Goal: Find specific page/section: Find specific page/section

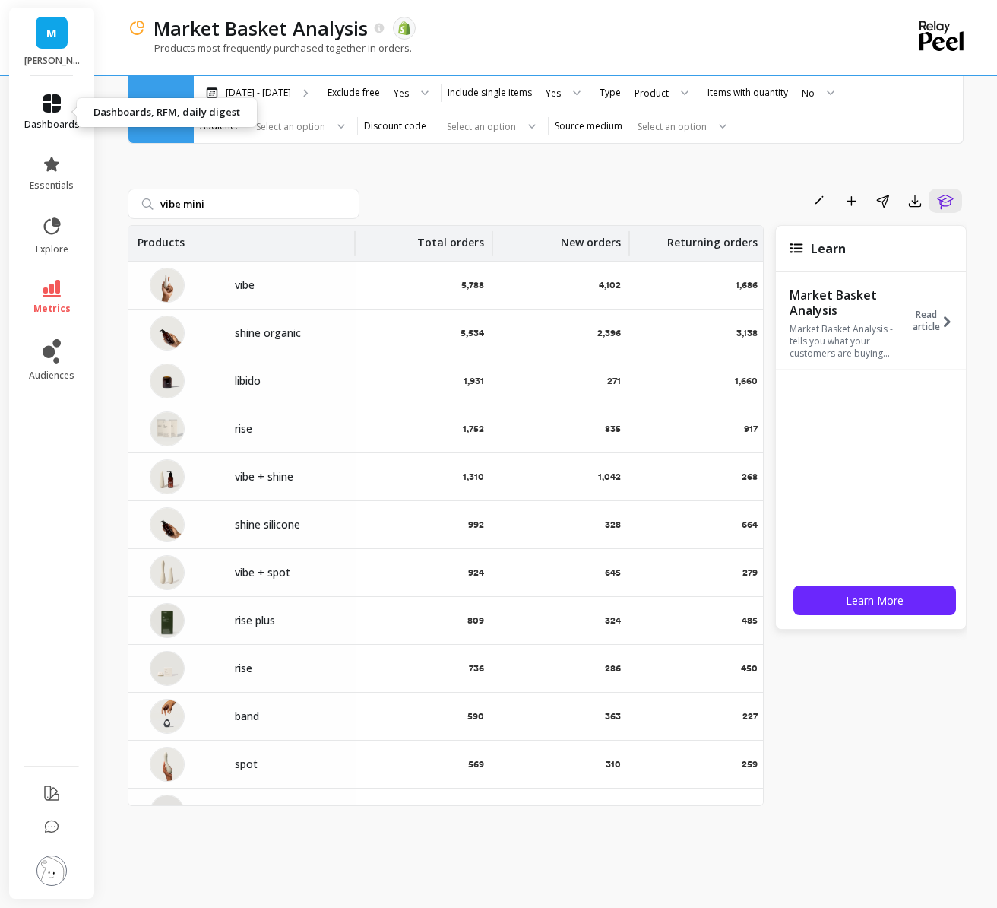
click at [45, 125] on span "dashboards" at bounding box center [51, 125] width 55 height 12
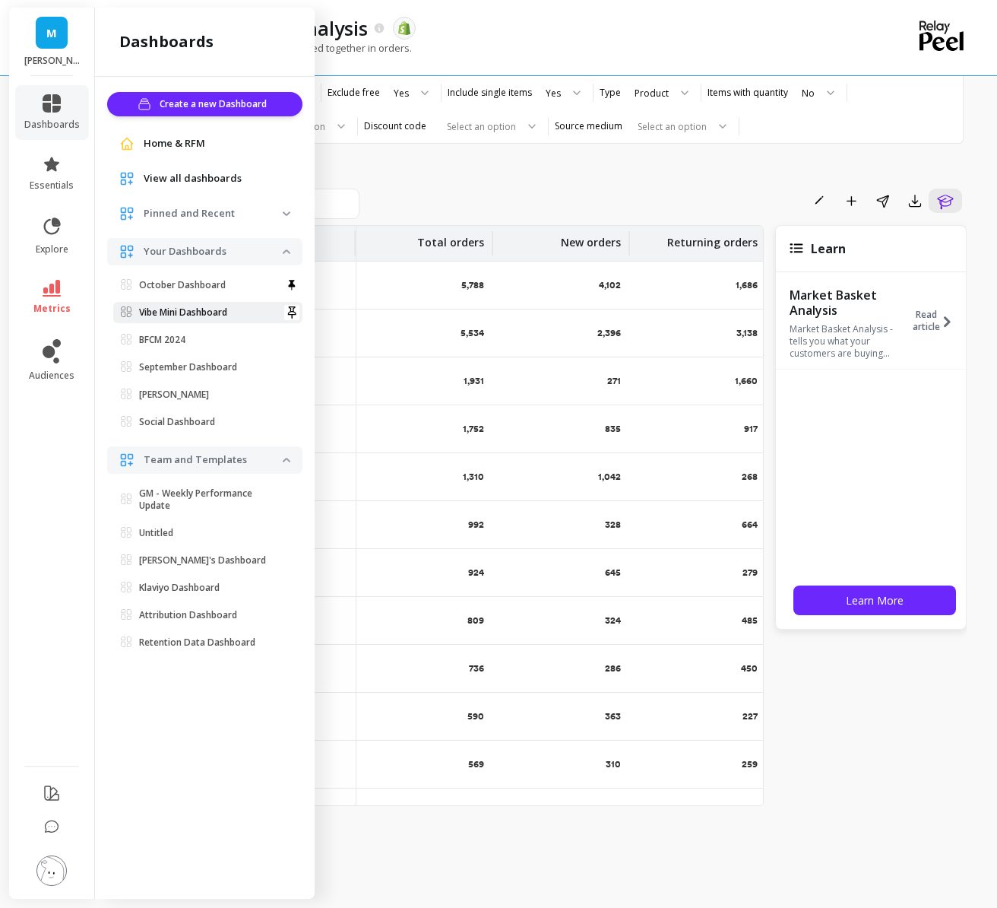
click at [220, 309] on p "Vibe Mini Dashboard" at bounding box center [183, 312] width 88 height 12
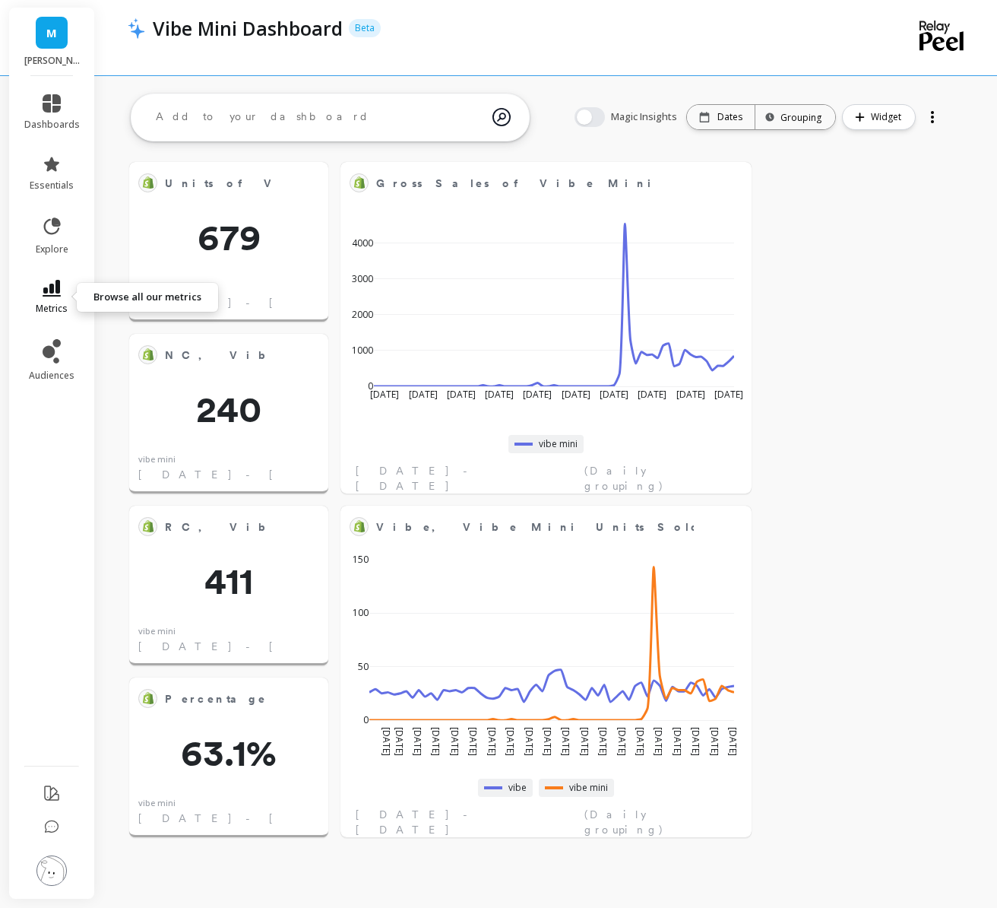
click at [63, 291] on link "metrics" at bounding box center [51, 297] width 55 height 35
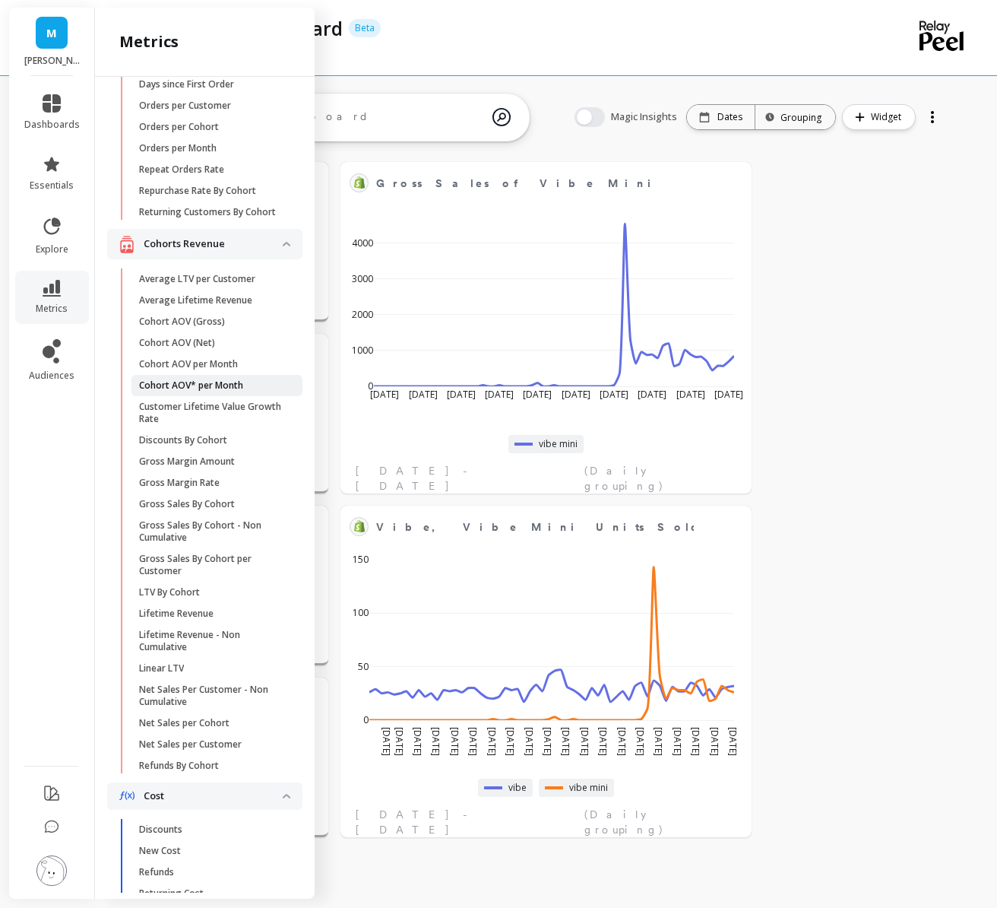
scroll to position [302, 0]
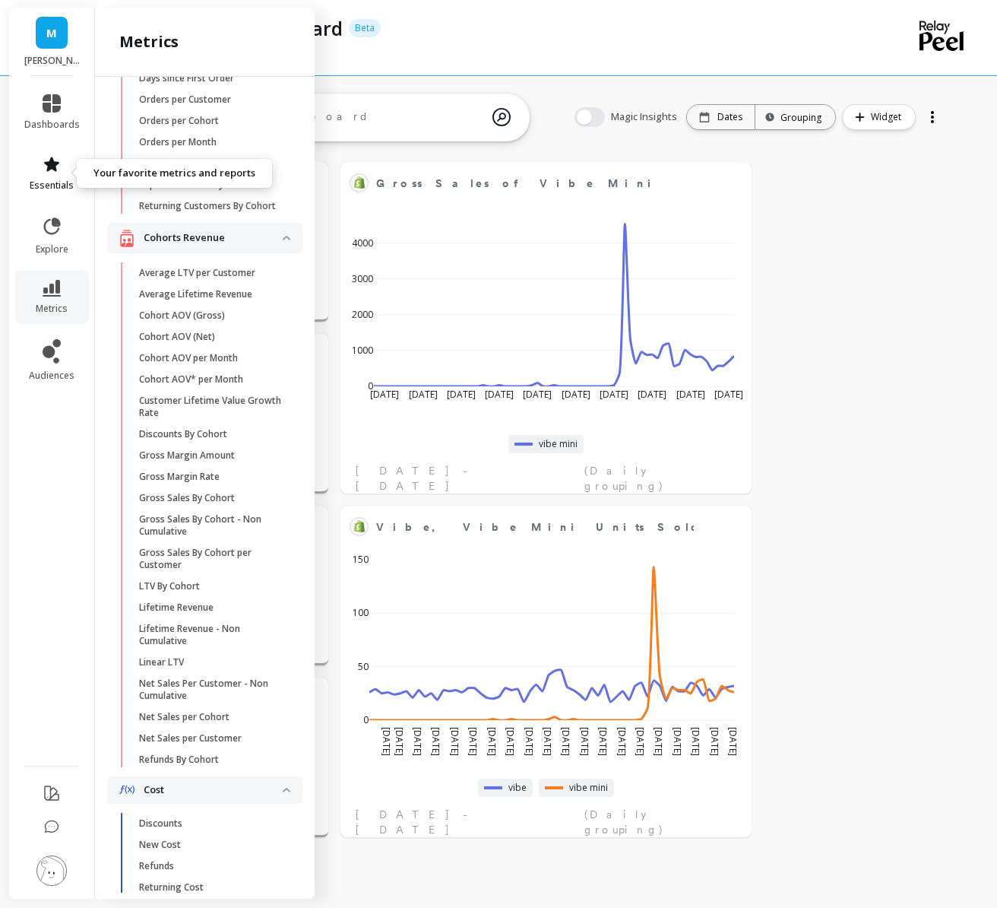
click at [59, 171] on icon at bounding box center [52, 164] width 18 height 18
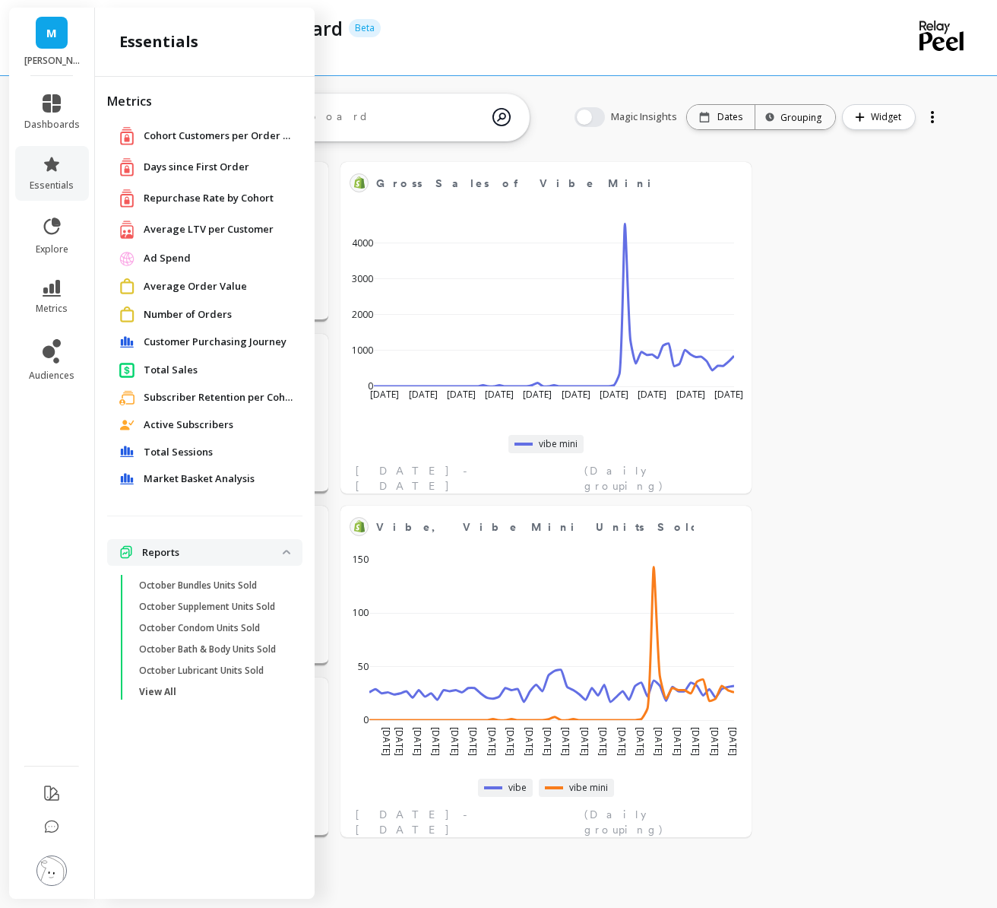
click at [188, 330] on div "Customer Purchasing Journey" at bounding box center [204, 341] width 195 height 27
click at [207, 340] on span "Customer Purchasing Journey" at bounding box center [215, 341] width 143 height 15
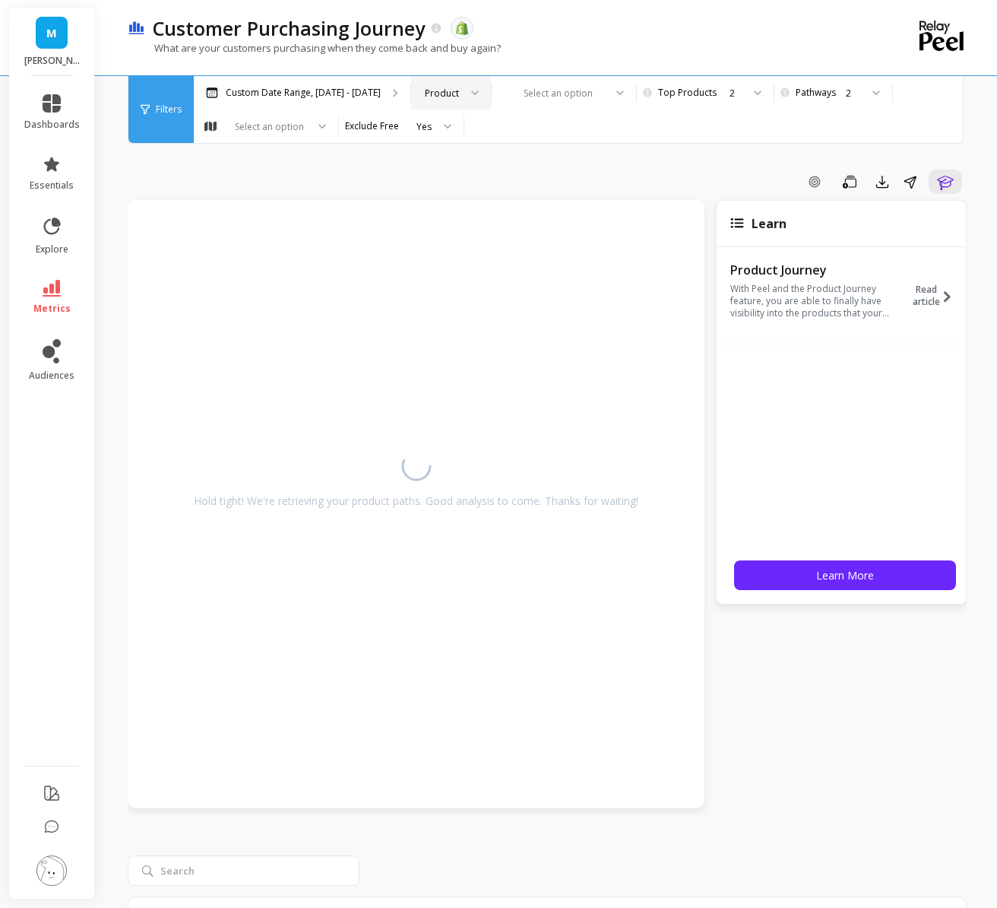
click at [471, 91] on icon at bounding box center [475, 92] width 8 height 5
click at [531, 87] on div at bounding box center [554, 93] width 99 height 14
type input "vibe mini"
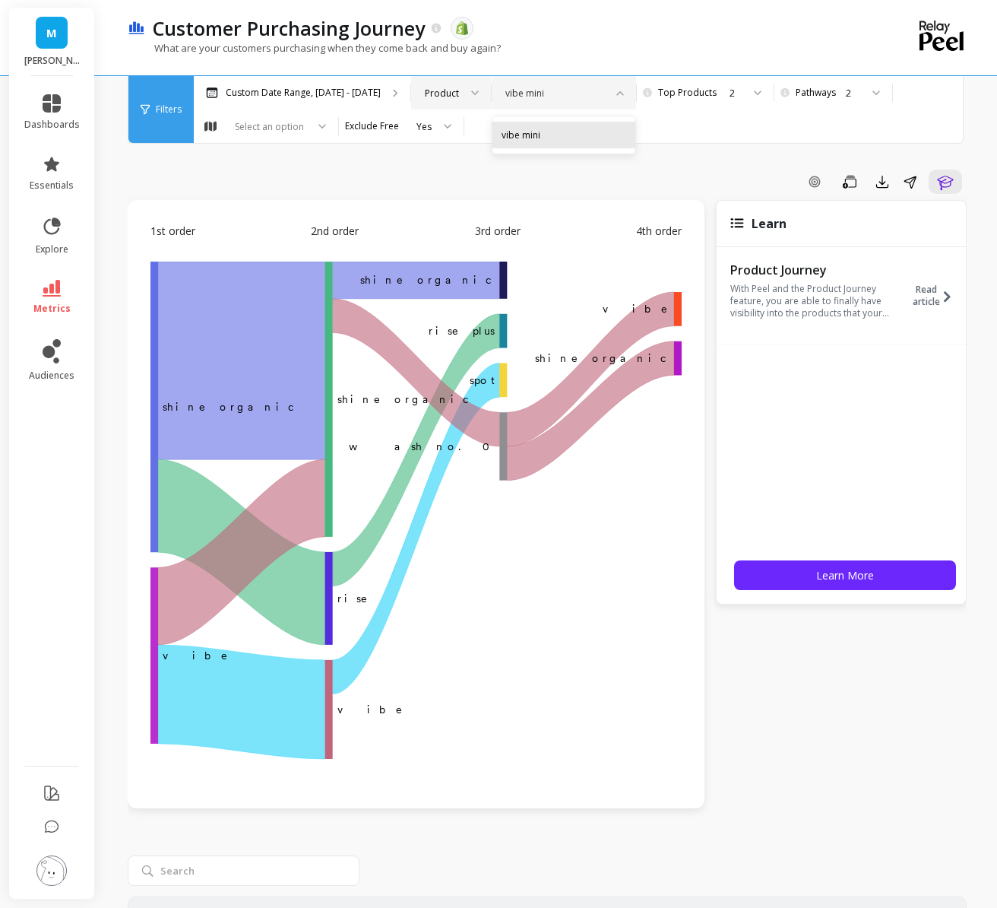
click at [567, 135] on div "vibe mini" at bounding box center [564, 135] width 125 height 14
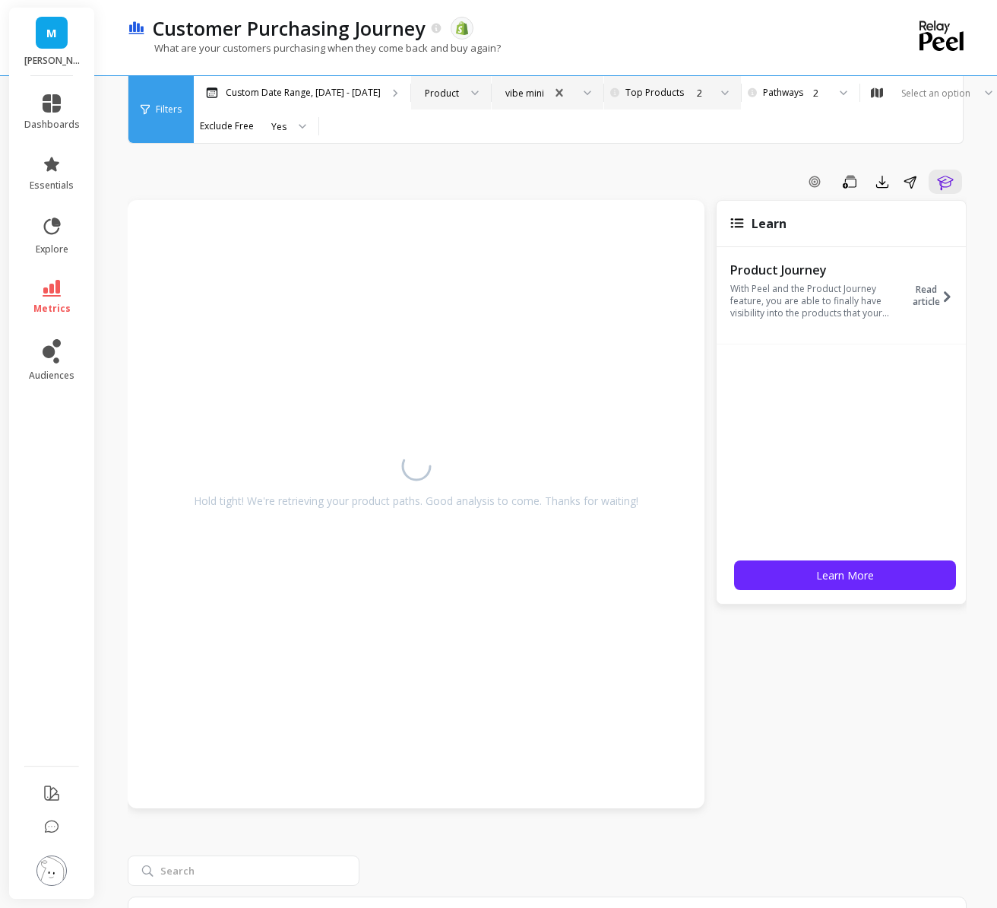
click at [711, 89] on div at bounding box center [720, 92] width 18 height 33
click at [643, 212] on div "4" at bounding box center [680, 221] width 120 height 27
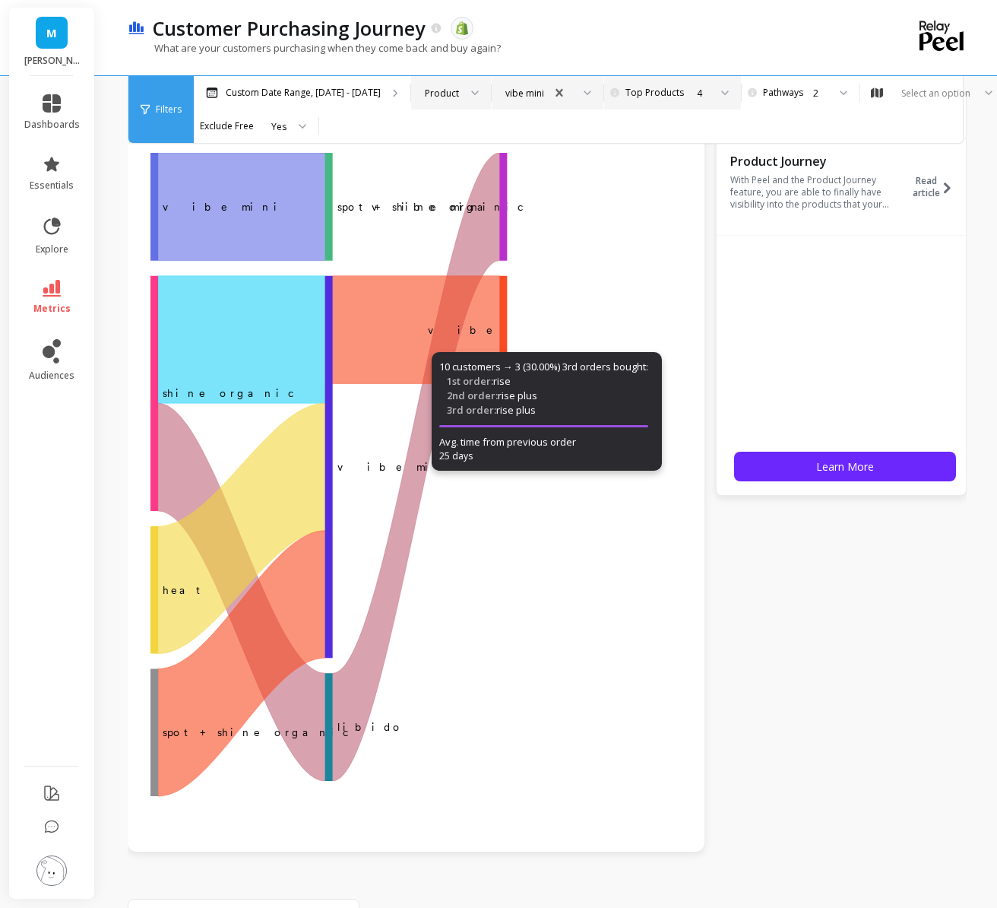
click at [859, 742] on div "1st order 2nd order 3rd order 4th order ‌vibe mini spot + shine organic ​ ‌shin…" at bounding box center [547, 478] width 839 height 775
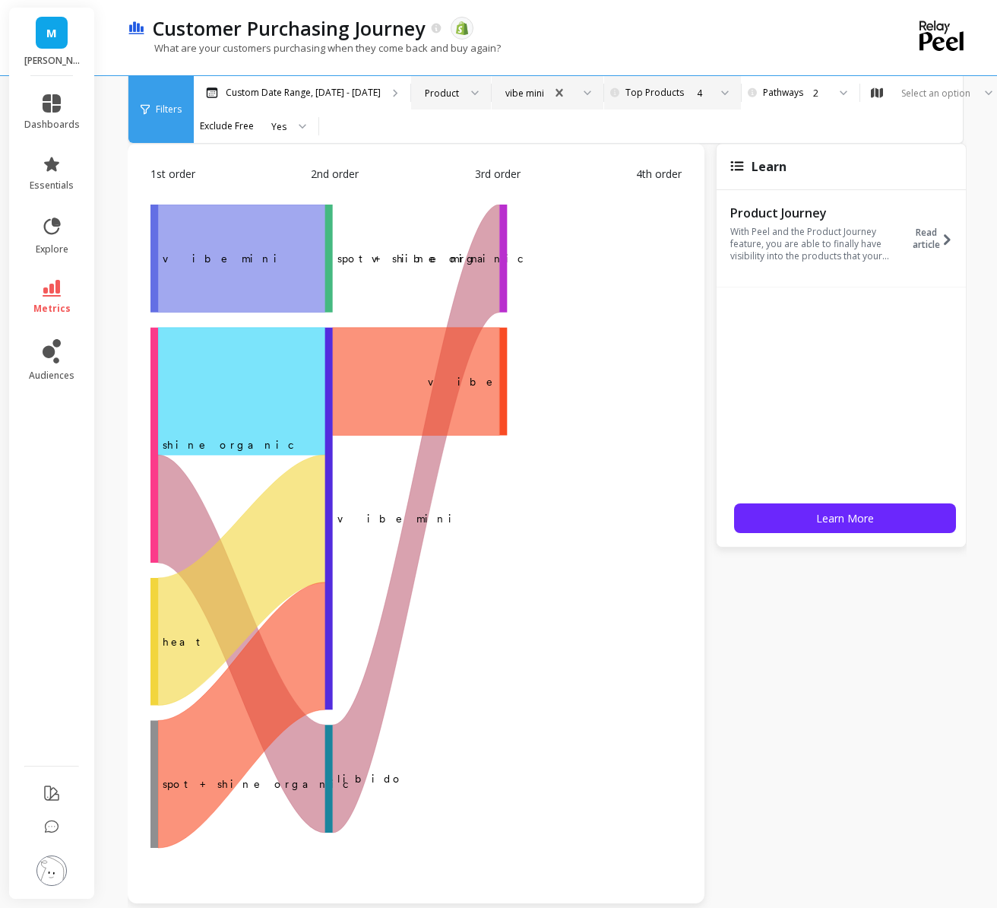
scroll to position [54, 0]
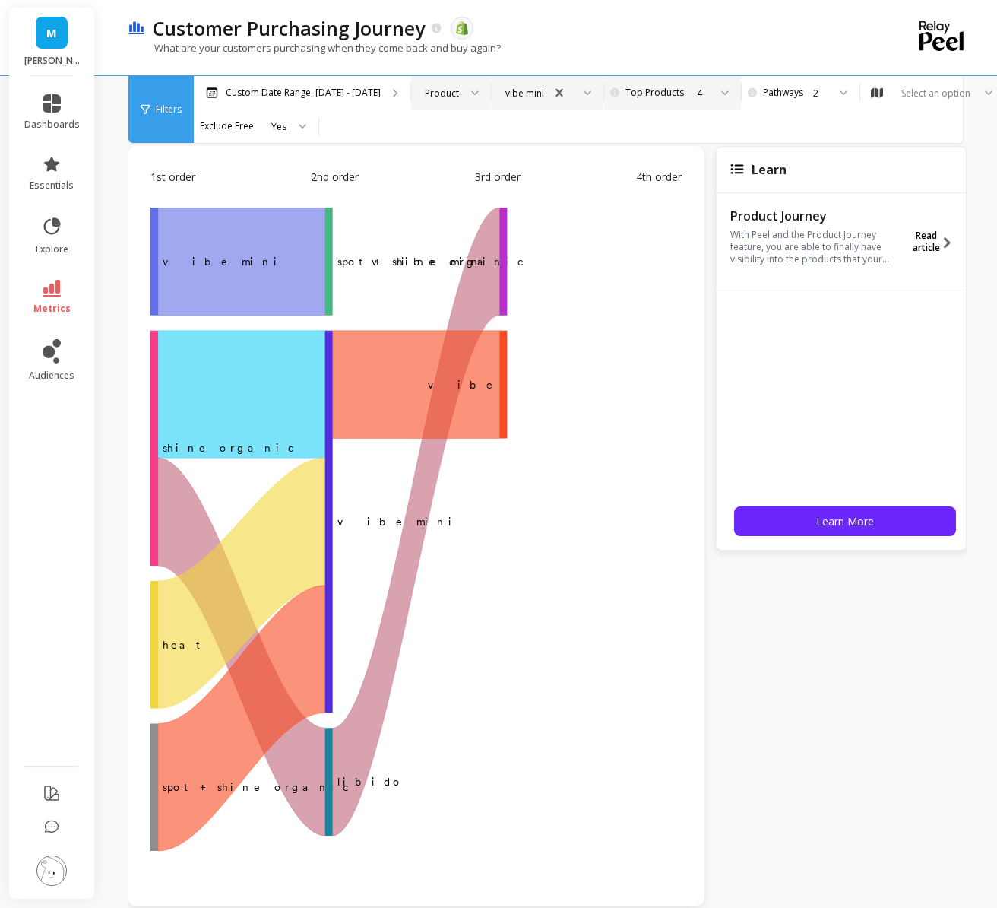
click at [951, 233] on button "Read article" at bounding box center [937, 242] width 49 height 70
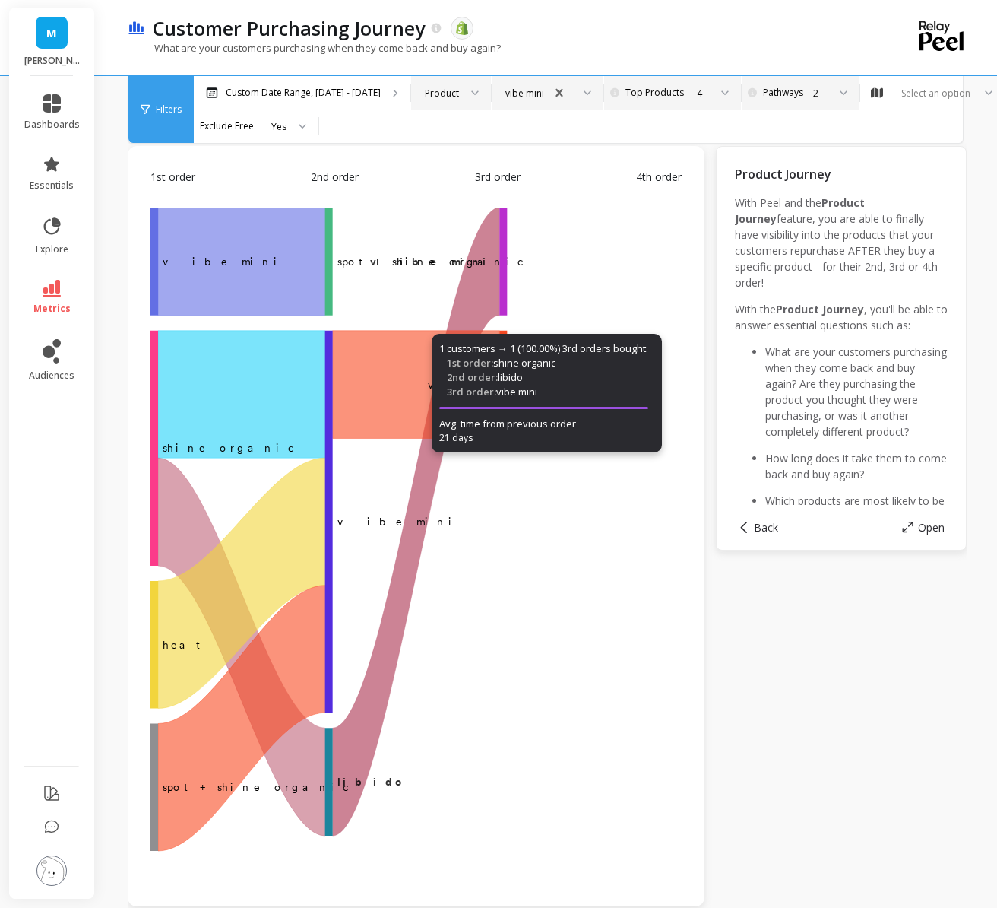
click at [788, 106] on div "2" at bounding box center [808, 92] width 103 height 33
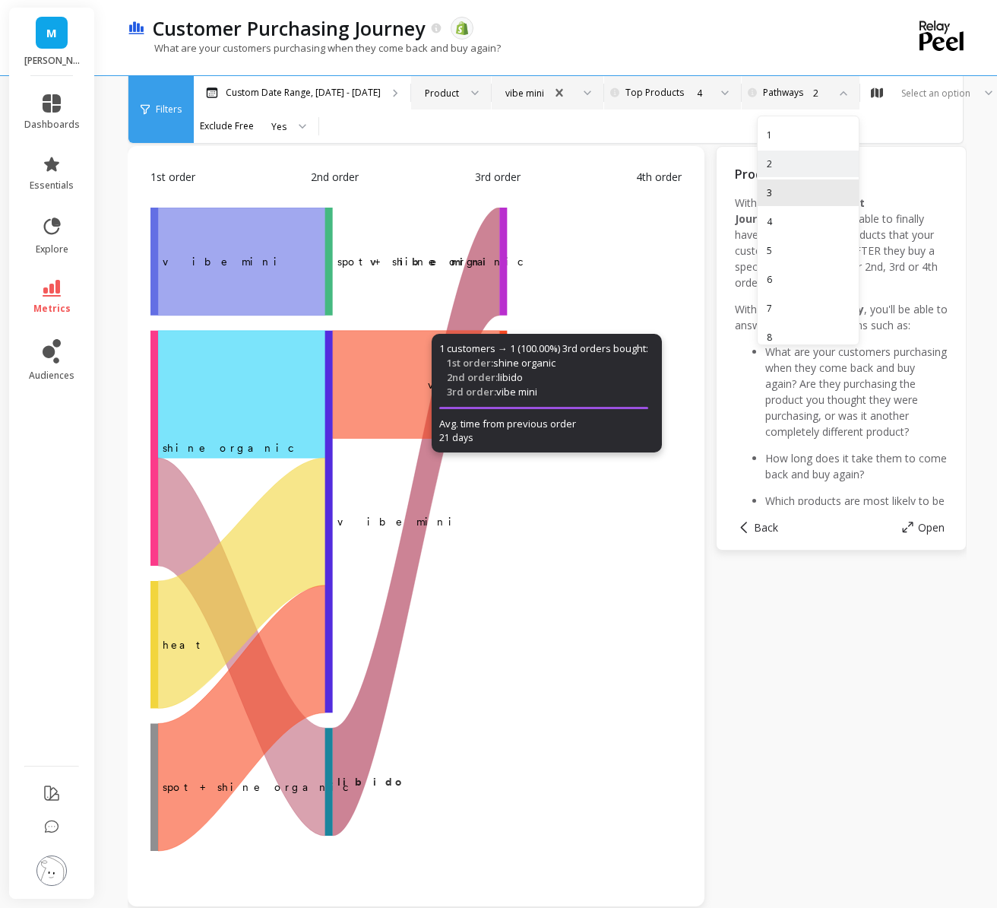
click at [787, 189] on div "3" at bounding box center [808, 192] width 83 height 14
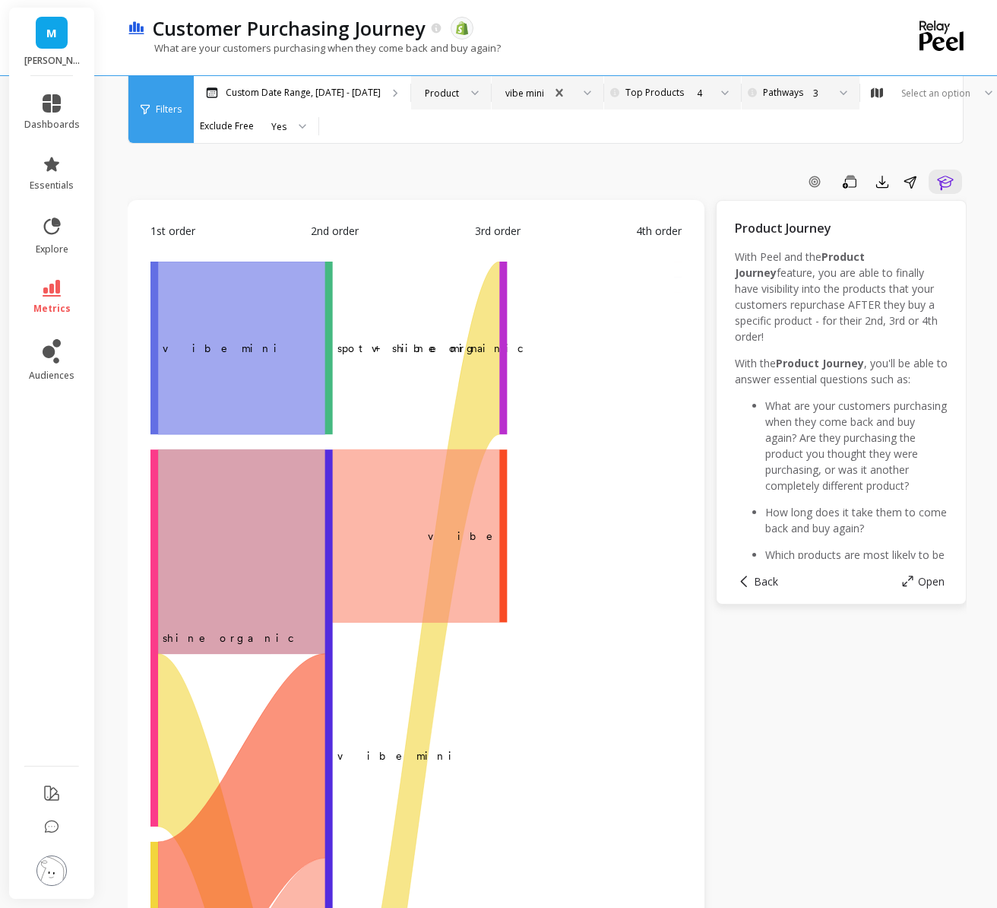
click at [829, 86] on div at bounding box center [838, 92] width 18 height 33
click at [809, 244] on div "5" at bounding box center [808, 250] width 83 height 14
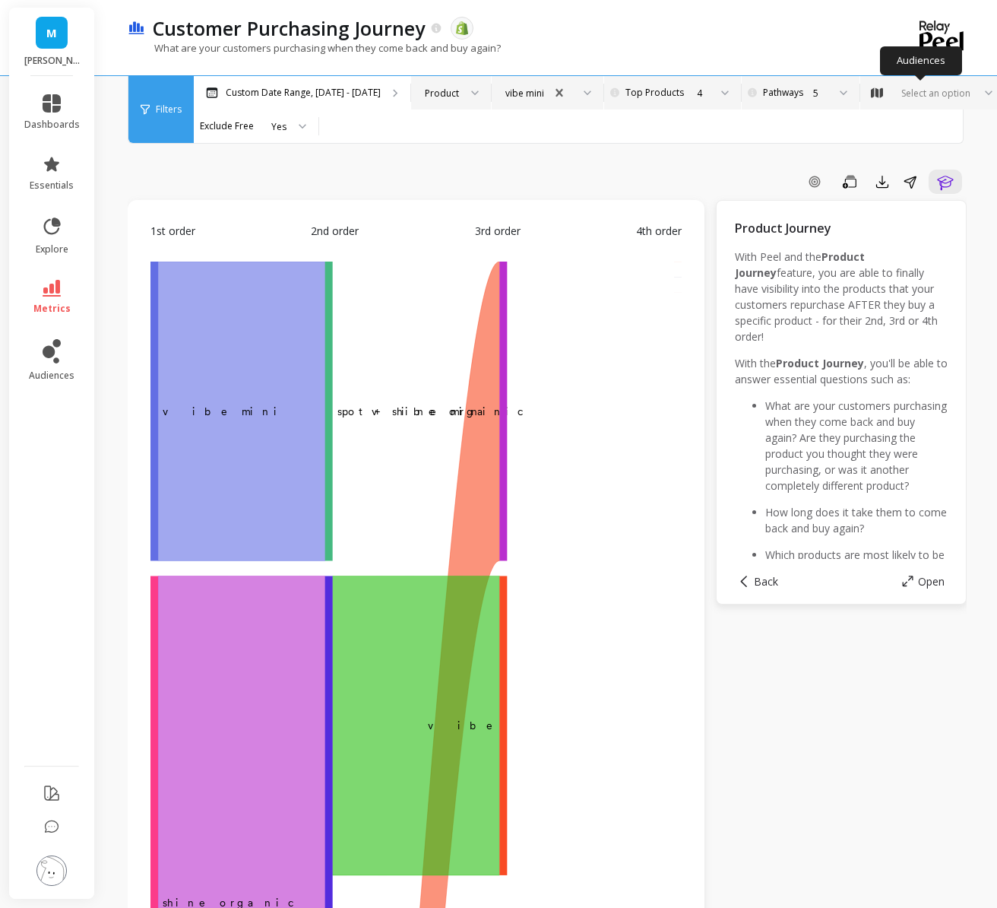
click at [885, 93] on div "Select an option" at bounding box center [924, 93] width 102 height 14
click at [899, 93] on div "Select an option" at bounding box center [936, 93] width 74 height 14
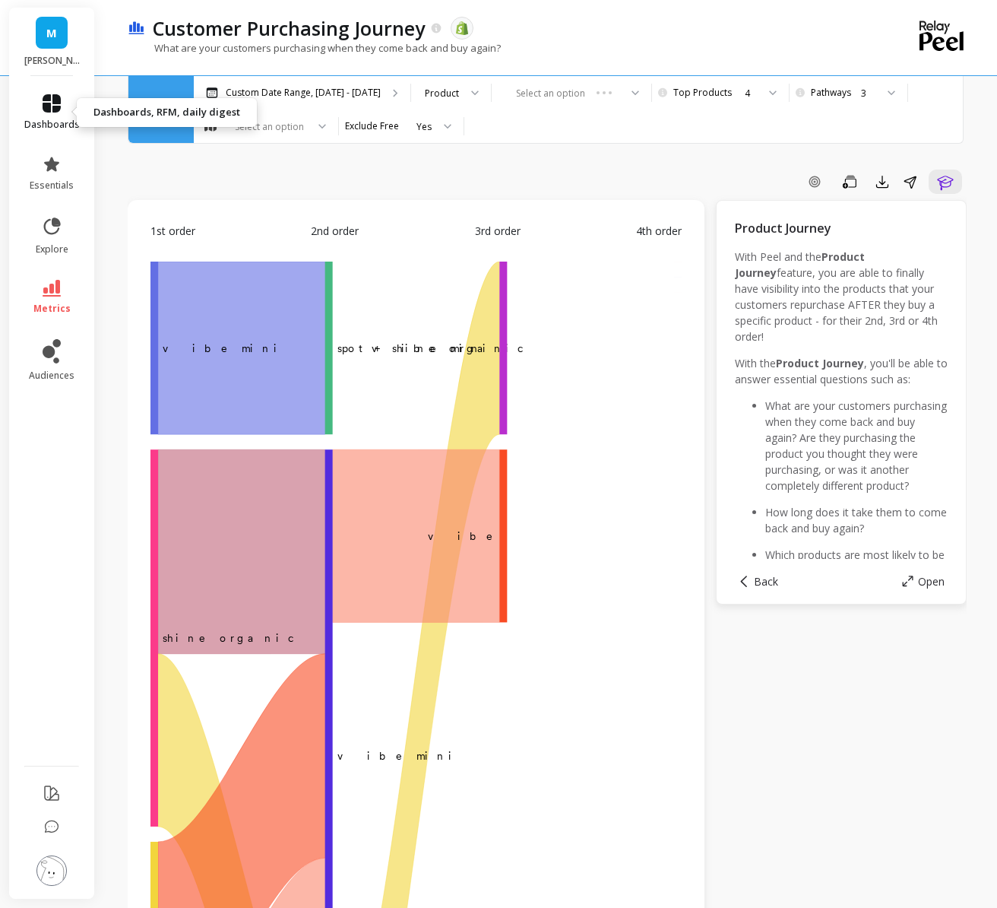
click at [48, 119] on span "dashboards" at bounding box center [51, 125] width 55 height 12
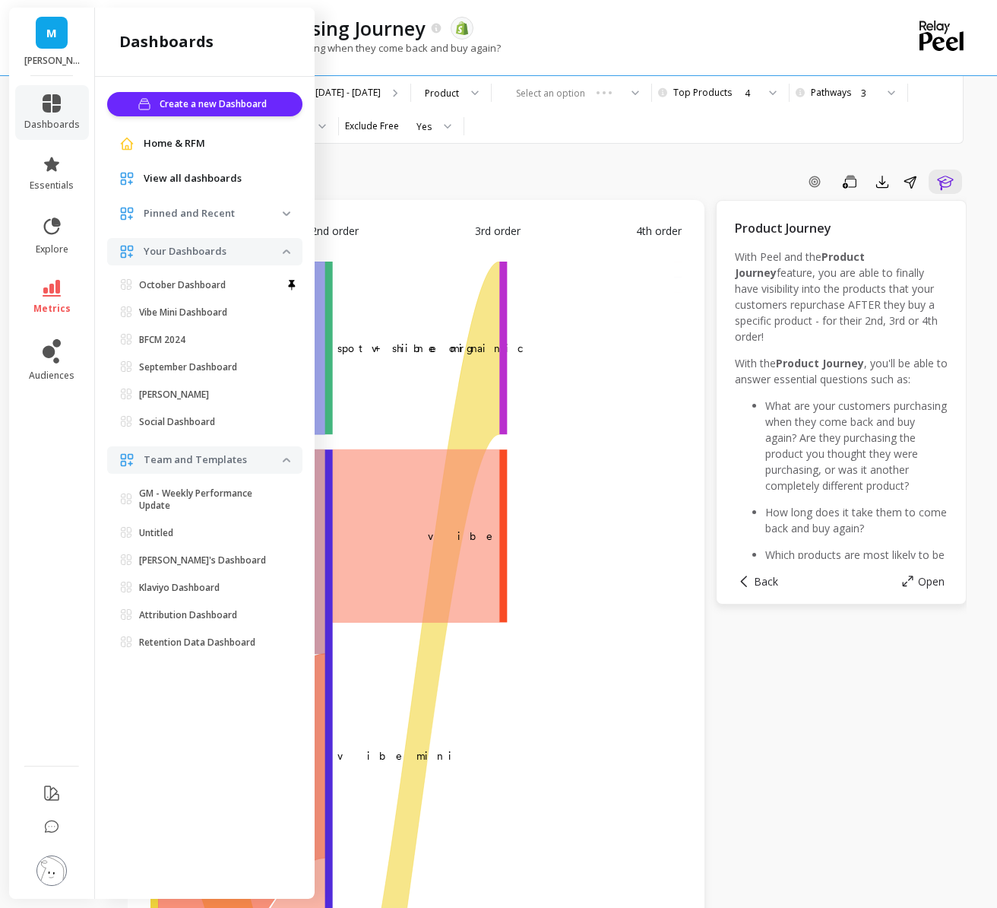
click at [227, 131] on div "Home & RFM" at bounding box center [204, 143] width 195 height 27
click at [218, 146] on link "Home & RFM" at bounding box center [217, 143] width 147 height 15
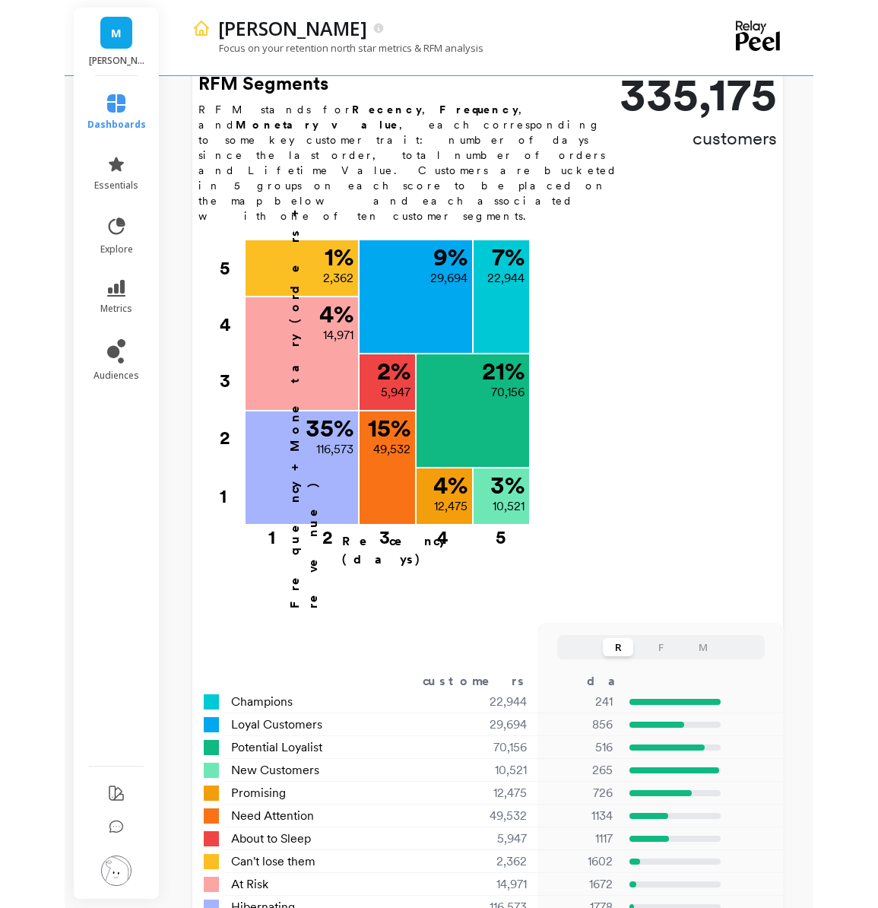
scroll to position [641, 0]
